Goal: Find specific page/section: Find specific page/section

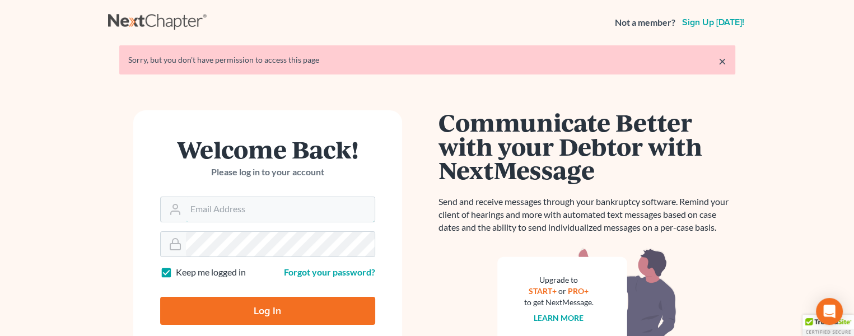
type input "[PERSON_NAME][EMAIL_ADDRESS][DOMAIN_NAME]"
click at [260, 319] on input "Log In" at bounding box center [267, 311] width 215 height 28
type input "Thinking..."
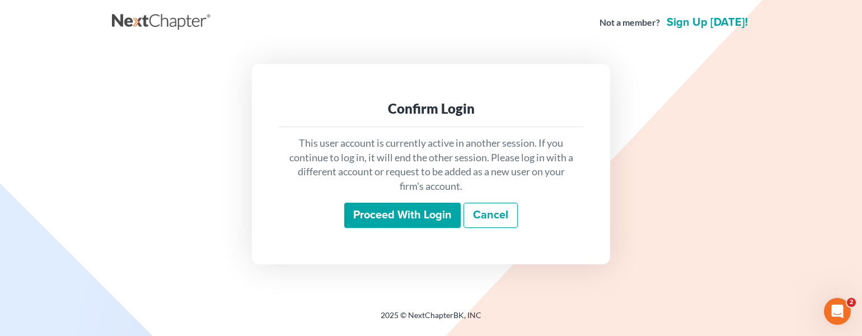
click at [398, 213] on input "Proceed with login" at bounding box center [402, 216] width 116 height 26
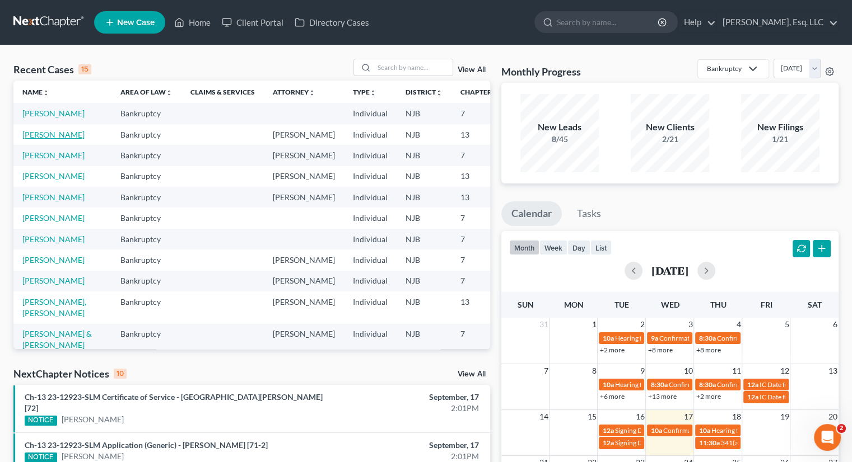
click at [46, 139] on link "Vaca, Delia" at bounding box center [53, 135] width 62 height 10
select select "0"
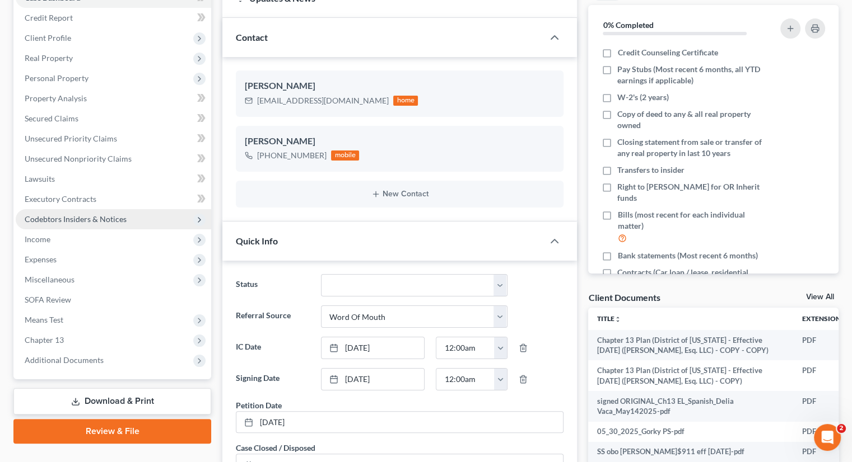
scroll to position [280, 0]
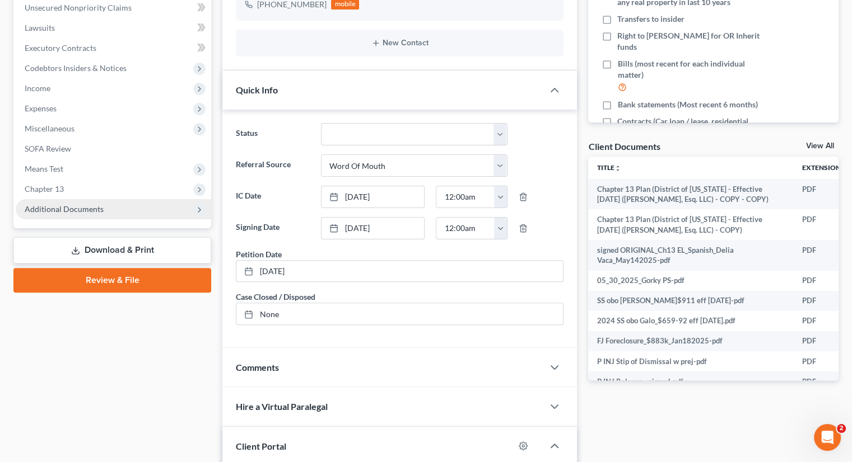
click at [67, 207] on span "Additional Documents" at bounding box center [64, 209] width 79 height 10
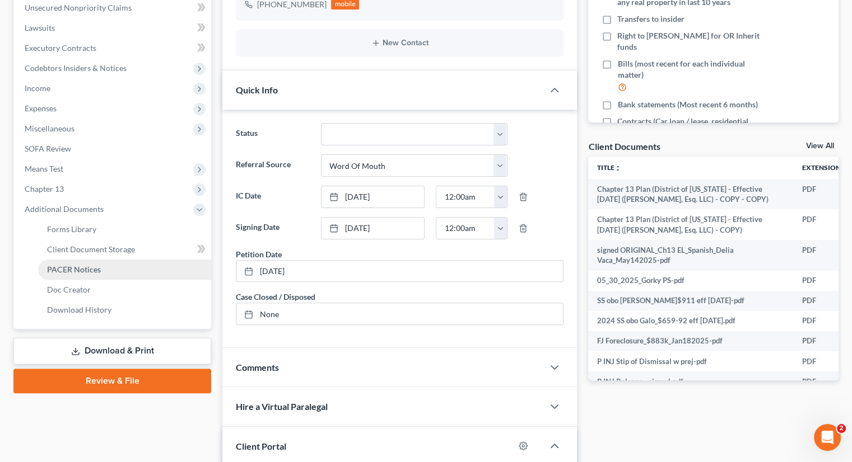
click at [74, 271] on span "PACER Notices" at bounding box center [74, 270] width 54 height 10
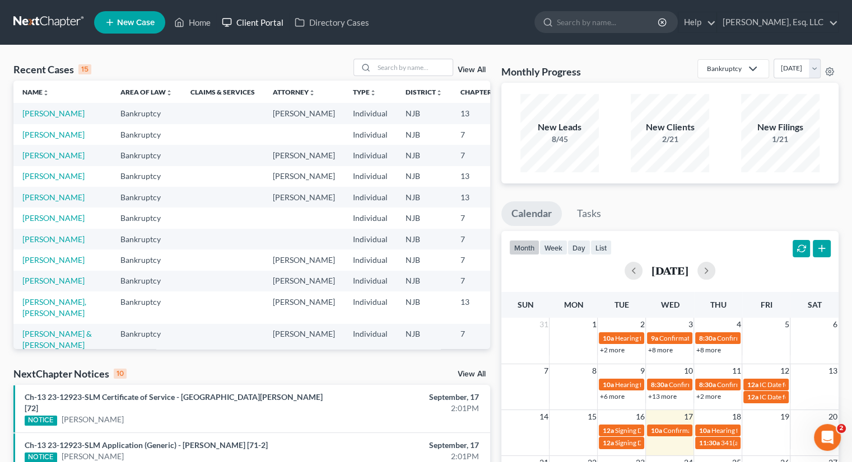
click at [252, 21] on link "Client Portal" at bounding box center [252, 22] width 73 height 20
